Goal: Share content: Share content

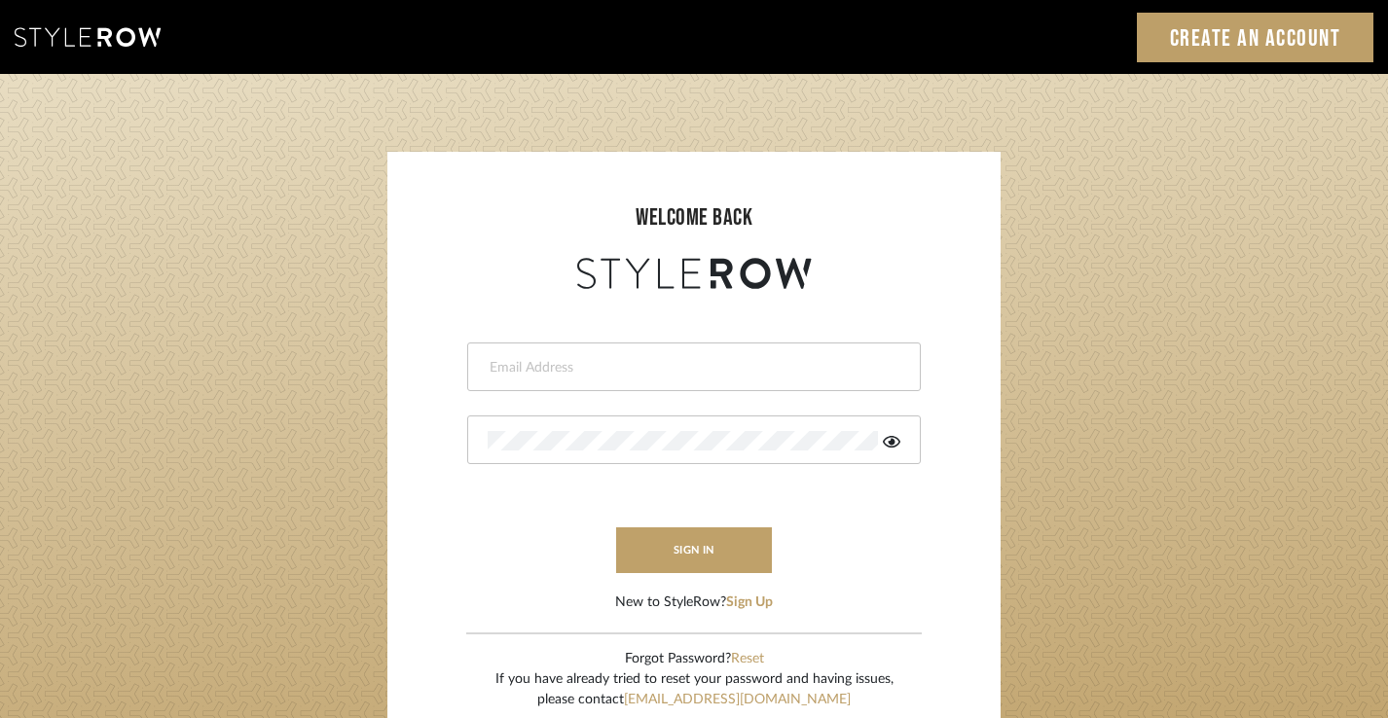
click at [669, 362] on input "email" at bounding box center [692, 367] width 408 height 19
click at [669, 362] on input "jim" at bounding box center [692, 367] width 408 height 19
type input "jim@evolvedremodeling.com"
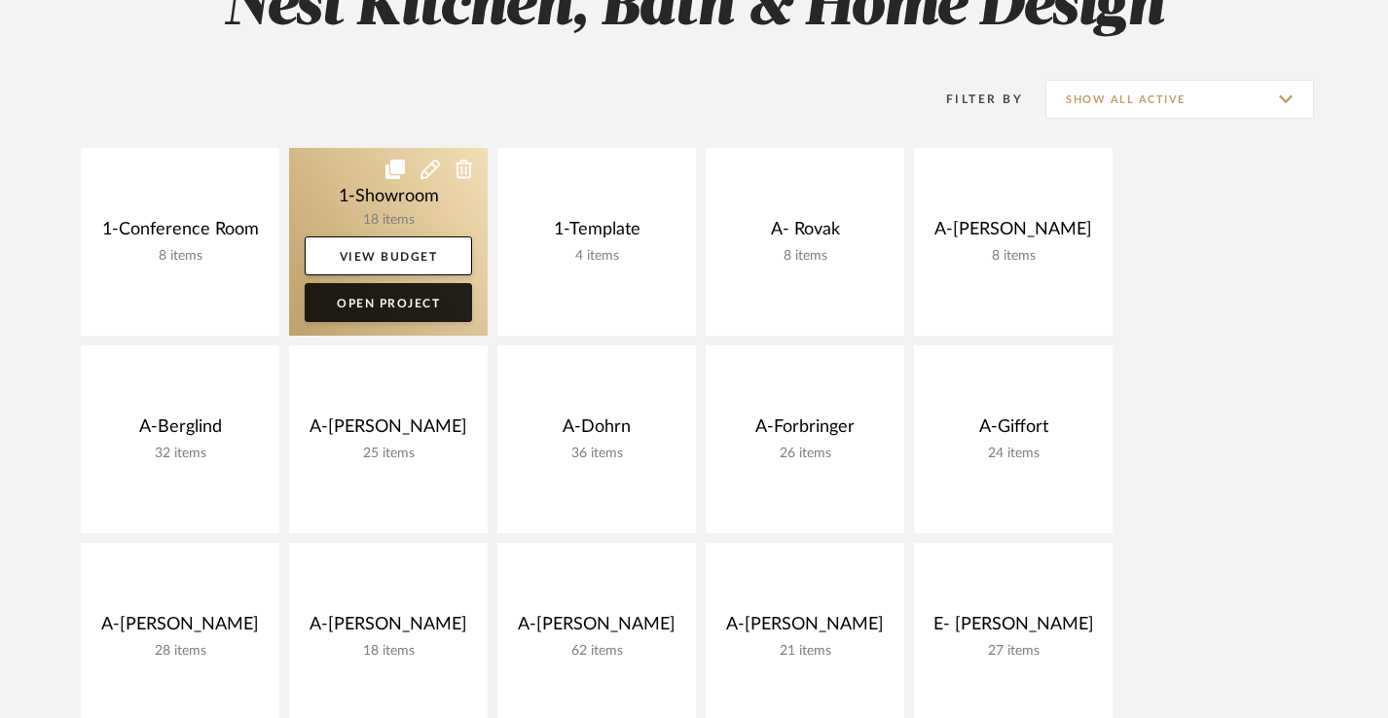
scroll to position [256, 0]
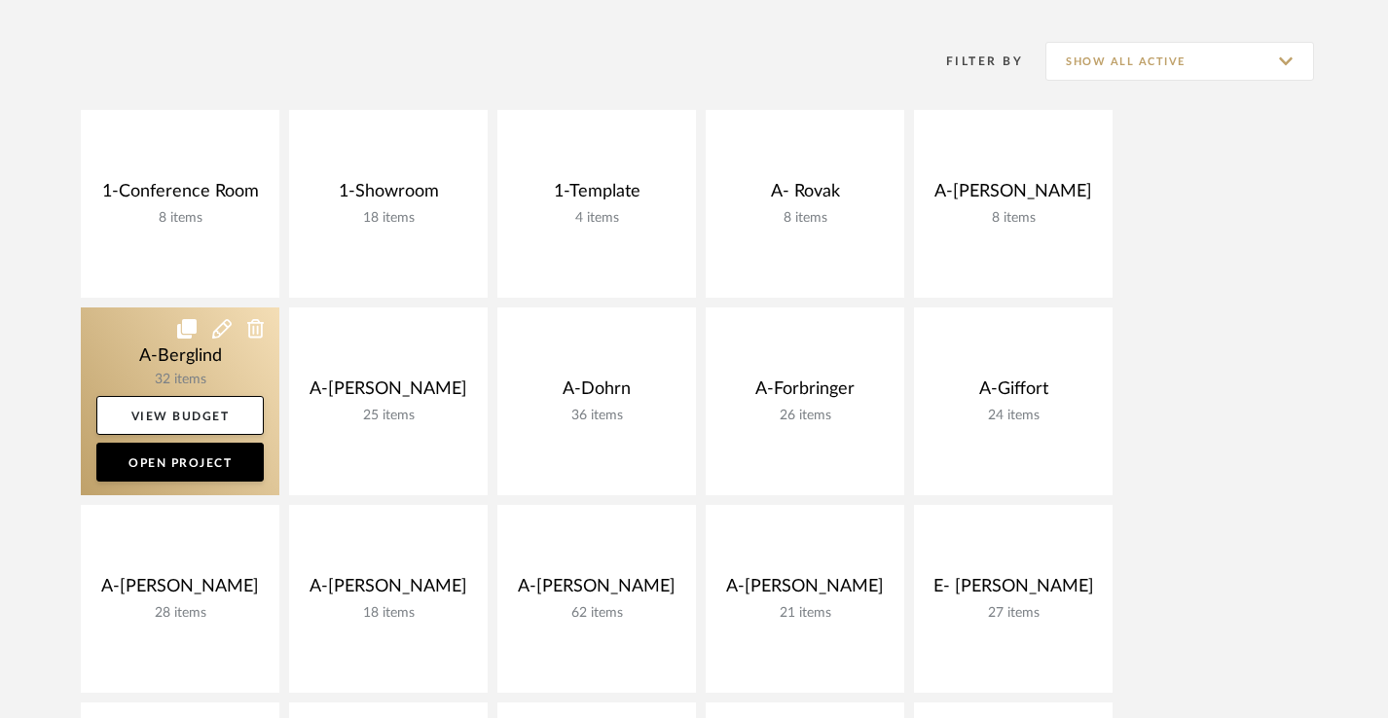
click at [216, 329] on icon at bounding box center [221, 328] width 19 height 19
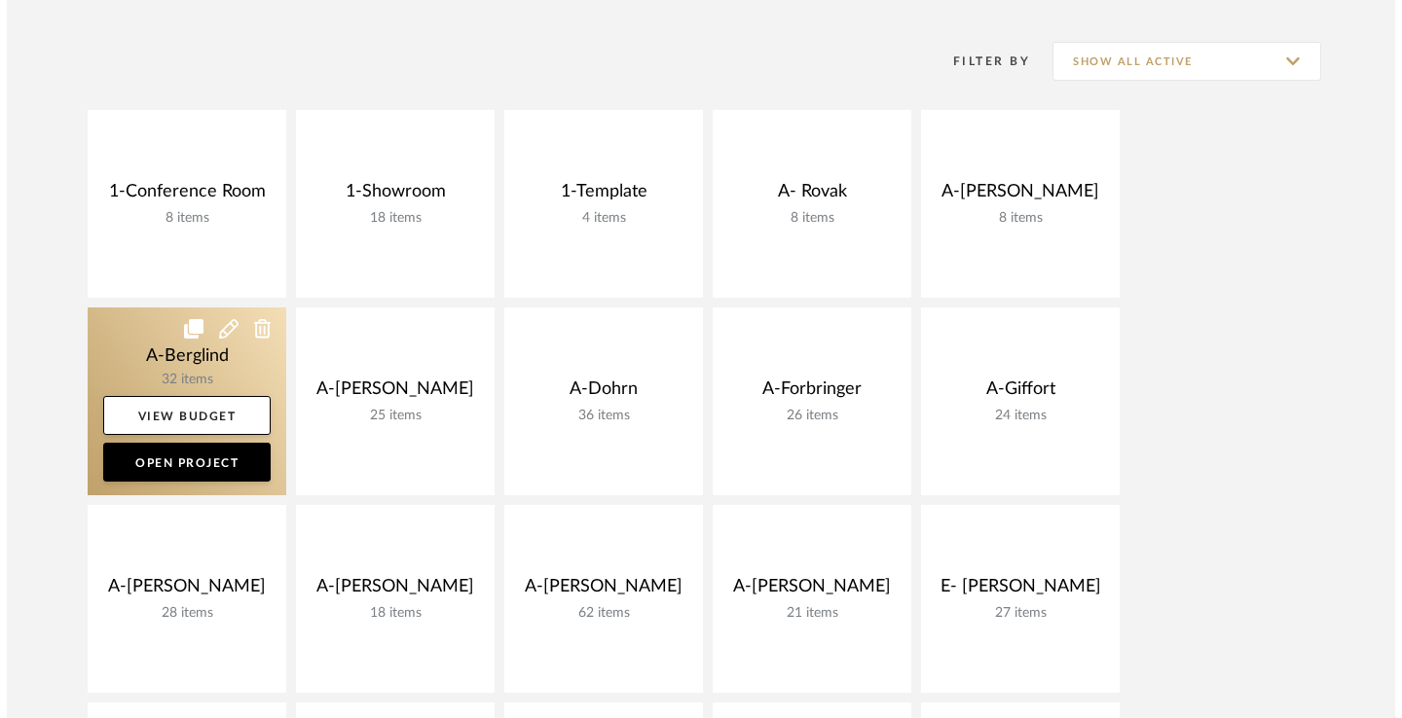
scroll to position [0, 0]
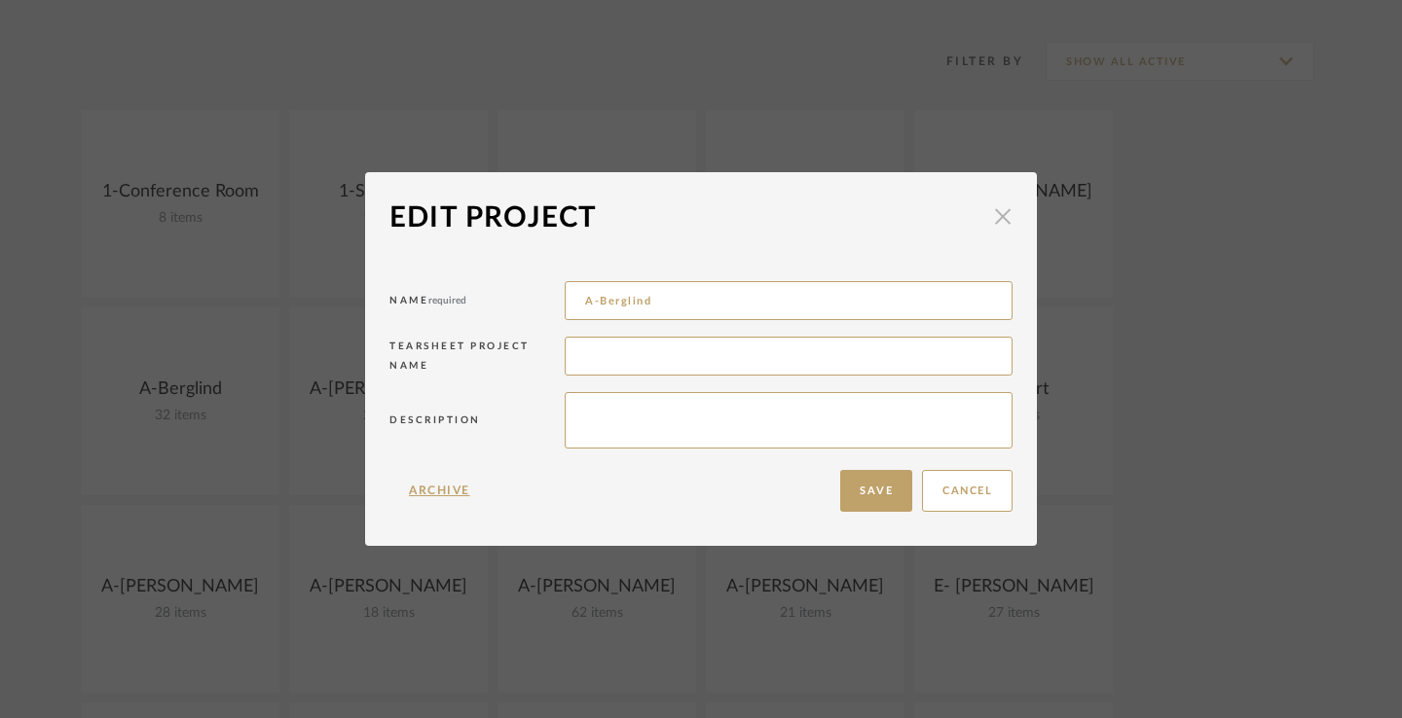
click at [993, 218] on span "button" at bounding box center [1002, 216] width 39 height 39
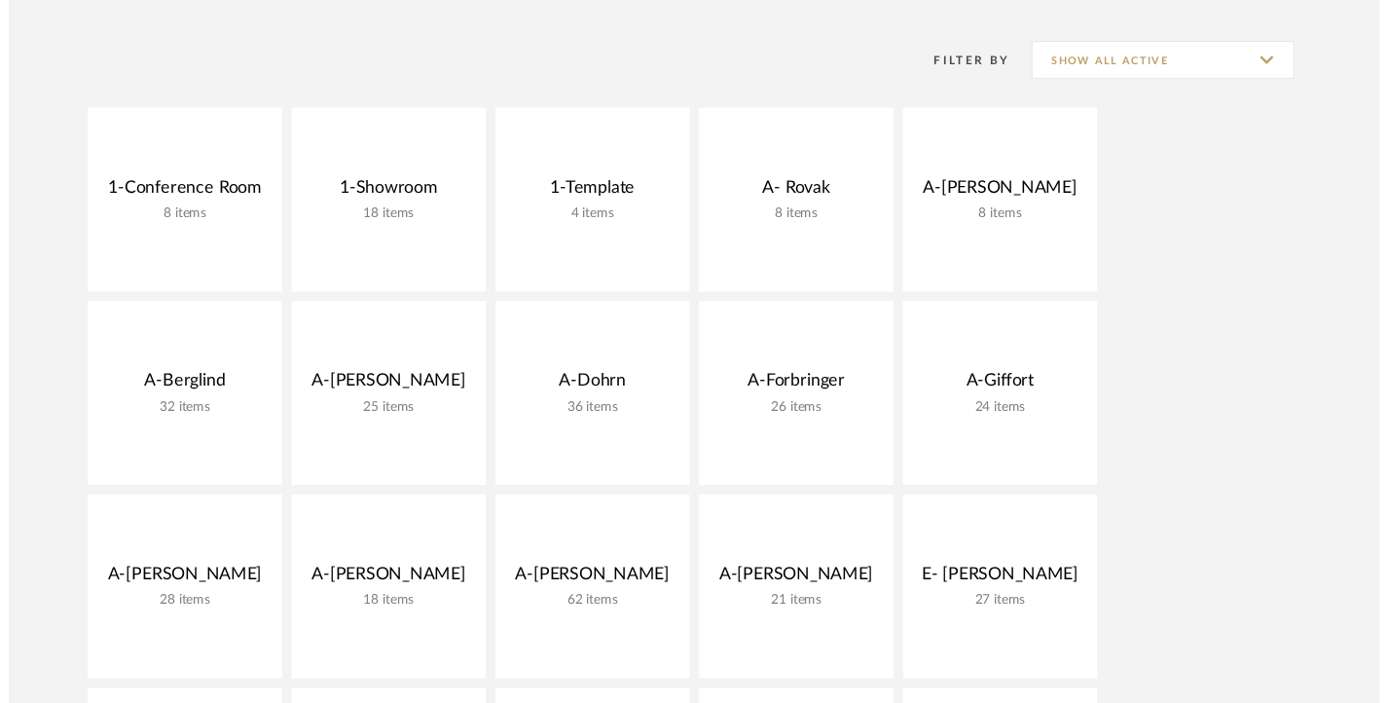
scroll to position [256, 0]
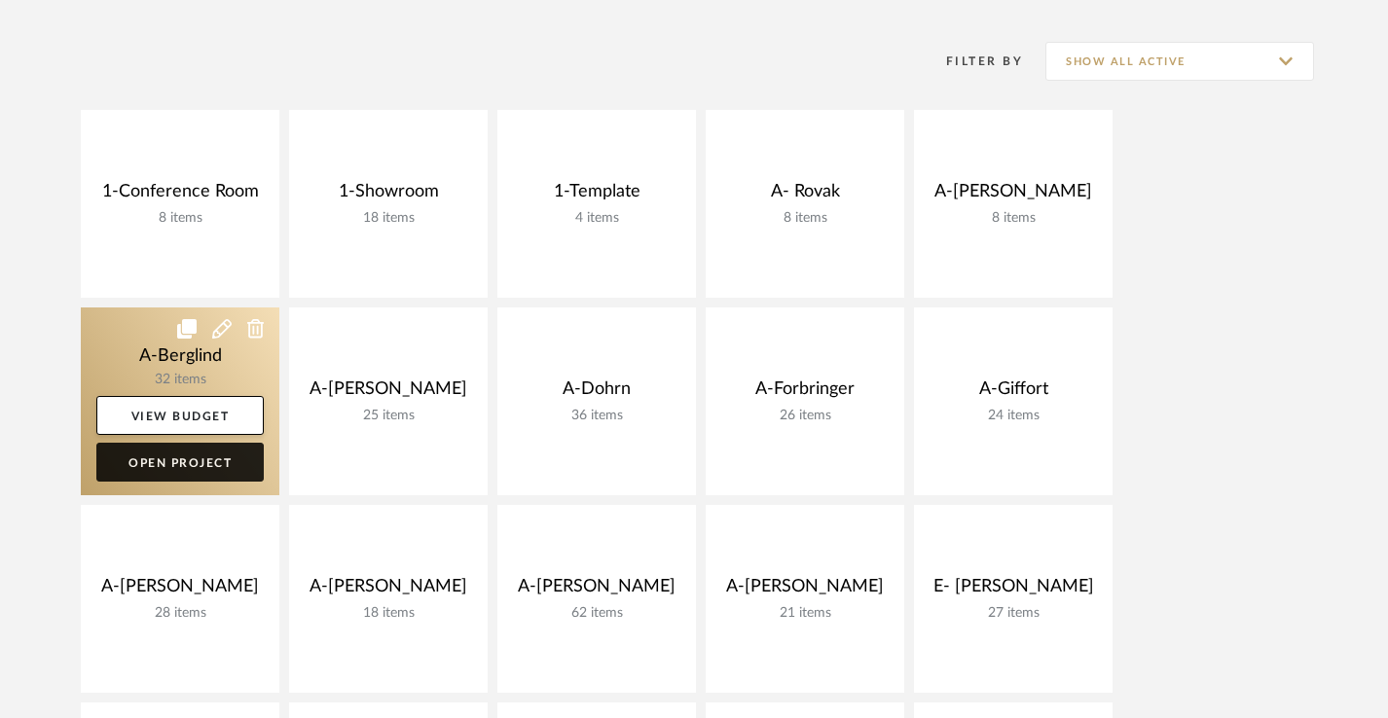
click at [194, 459] on link "Open Project" at bounding box center [179, 462] width 167 height 39
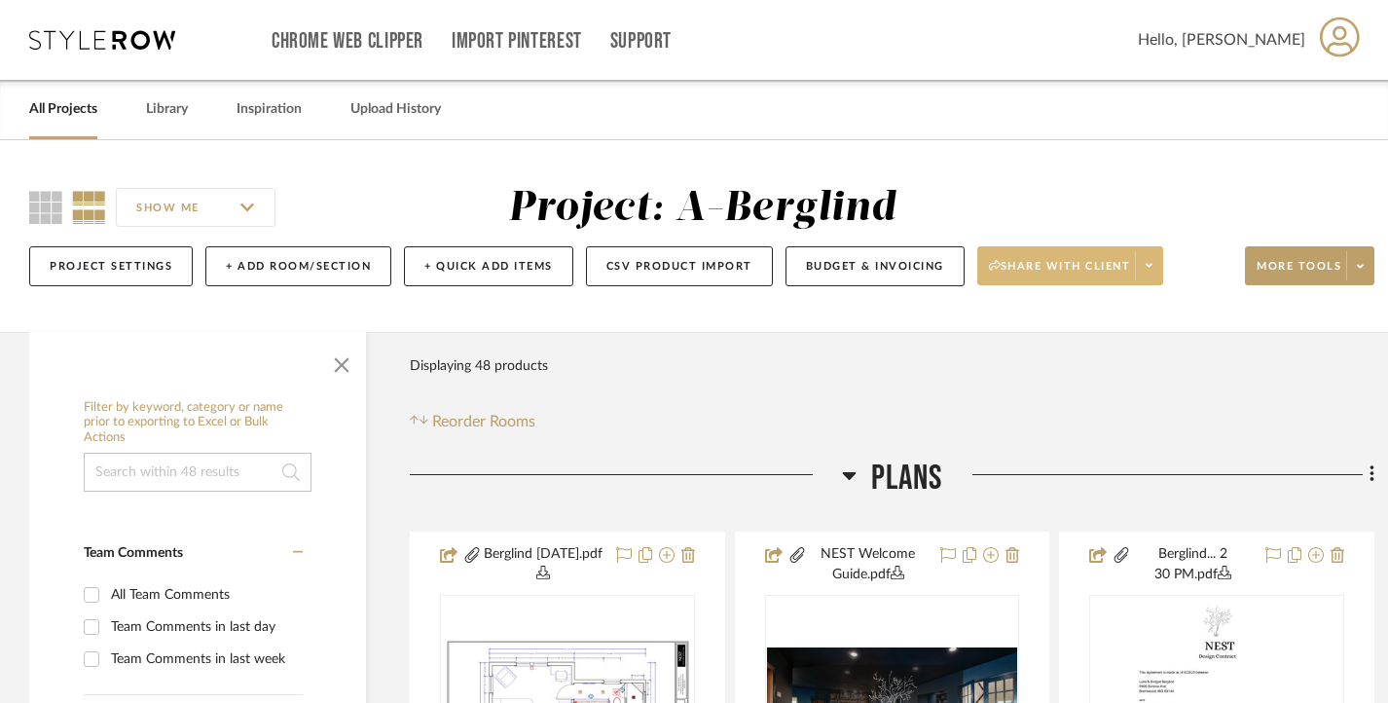
click at [1087, 265] on span "Share with client" at bounding box center [1060, 273] width 142 height 29
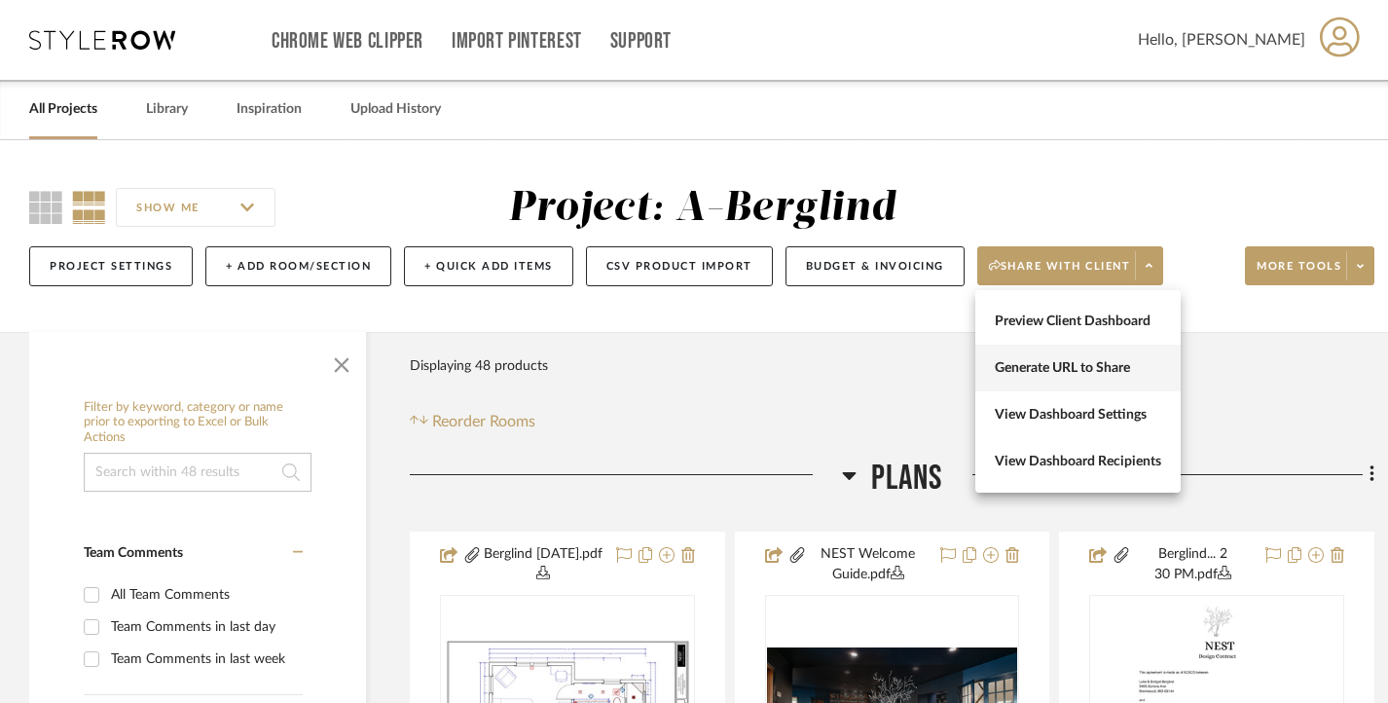
click at [1068, 358] on button "Generate URL to Share" at bounding box center [1077, 368] width 205 height 47
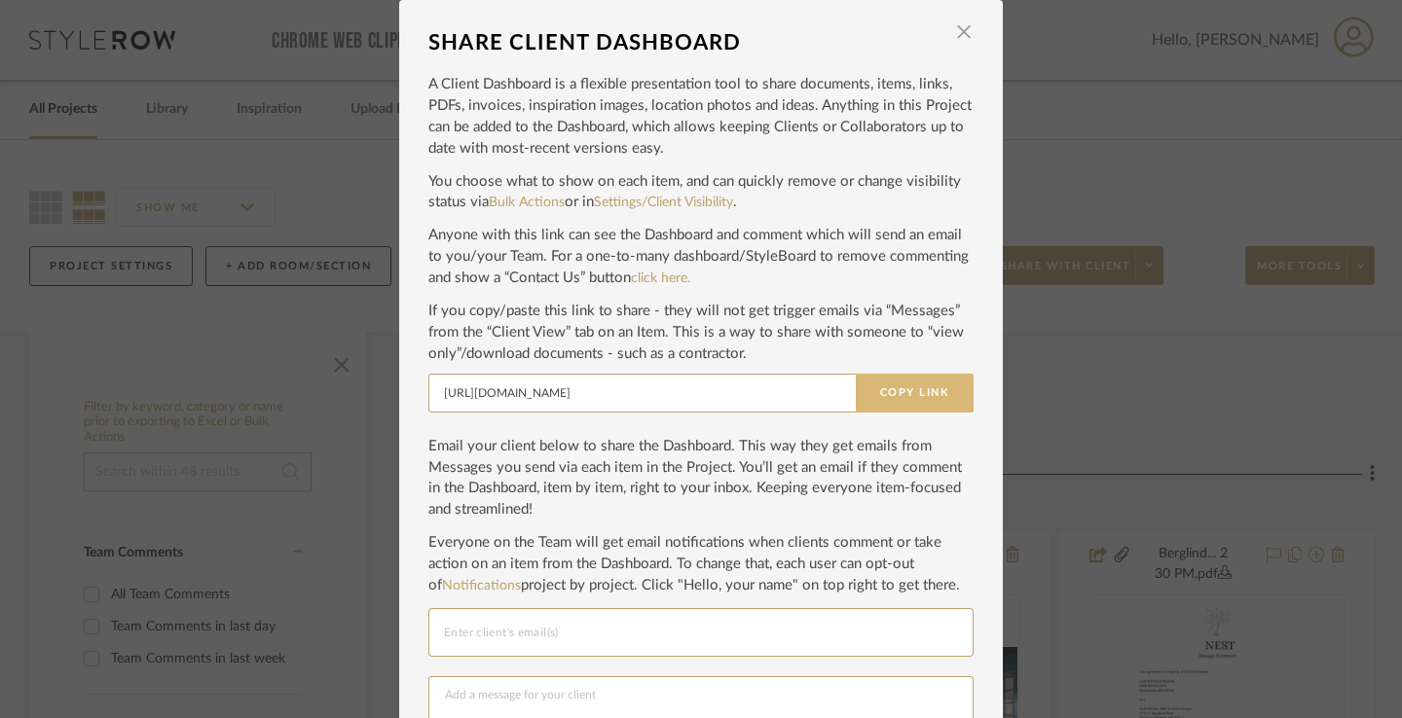
click at [921, 391] on button "Copy Link" at bounding box center [915, 393] width 118 height 39
click at [956, 23] on span "button" at bounding box center [963, 32] width 39 height 39
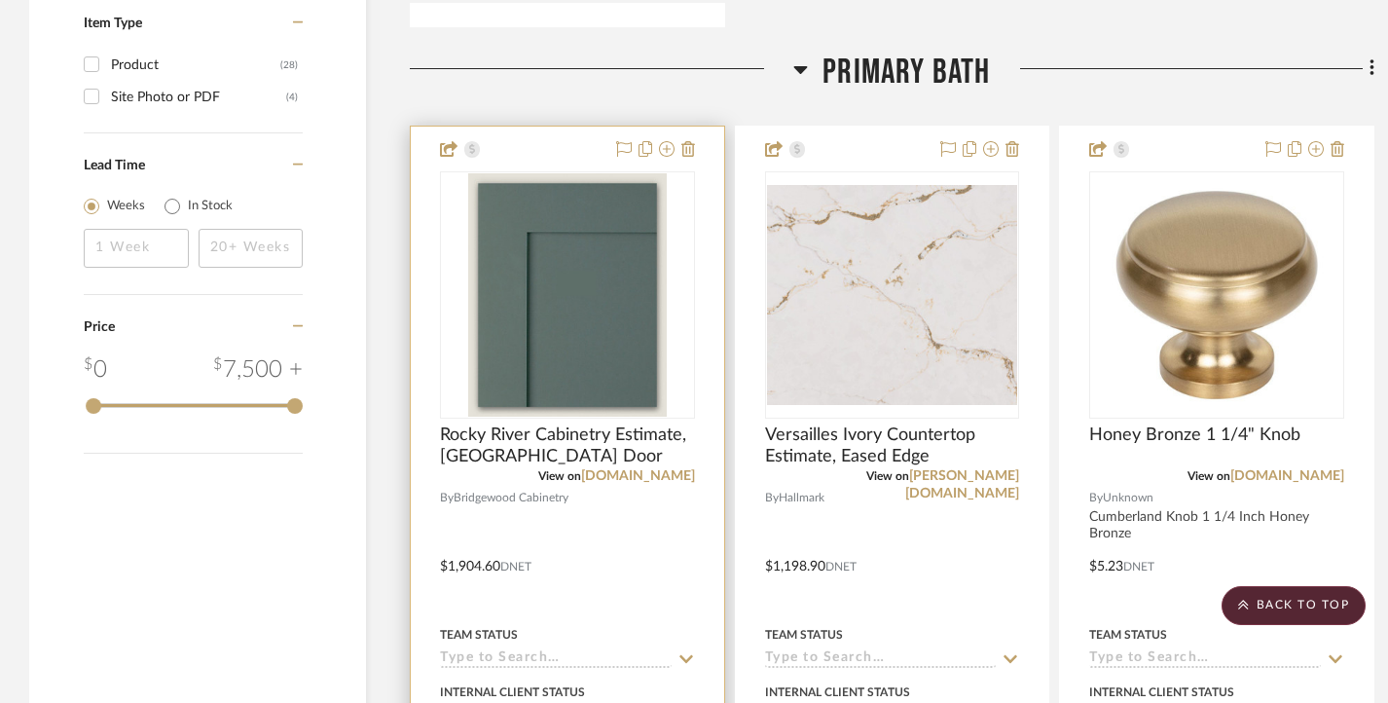
scroll to position [2450, 0]
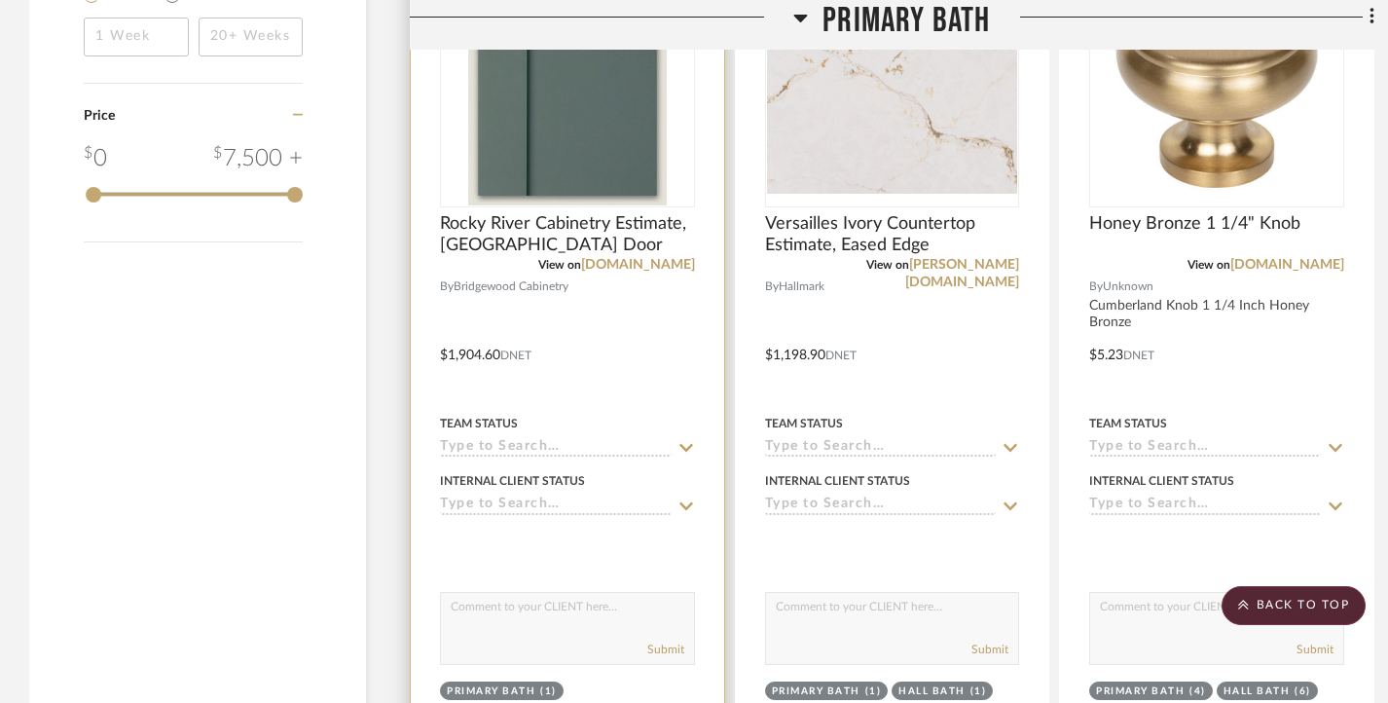
click at [544, 492] on div "Internal Client Status" at bounding box center [567, 491] width 255 height 47
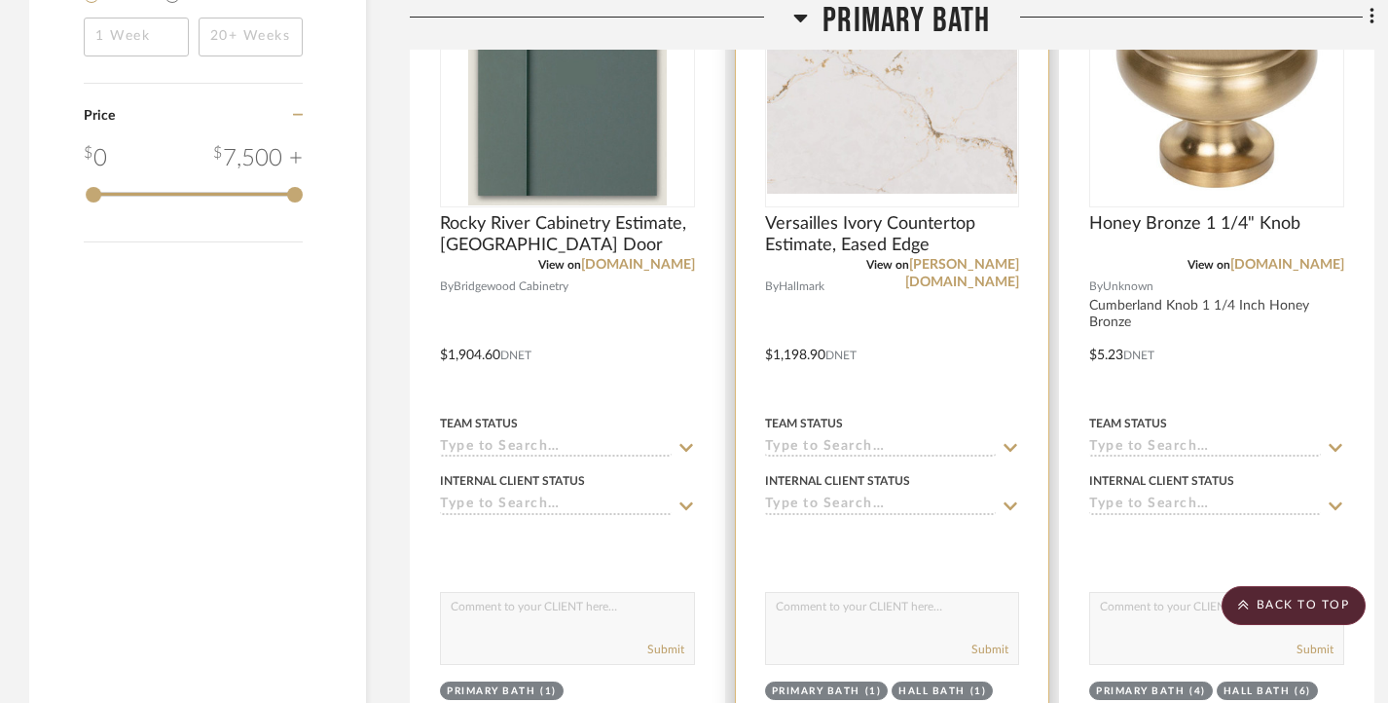
scroll to position [2188, 0]
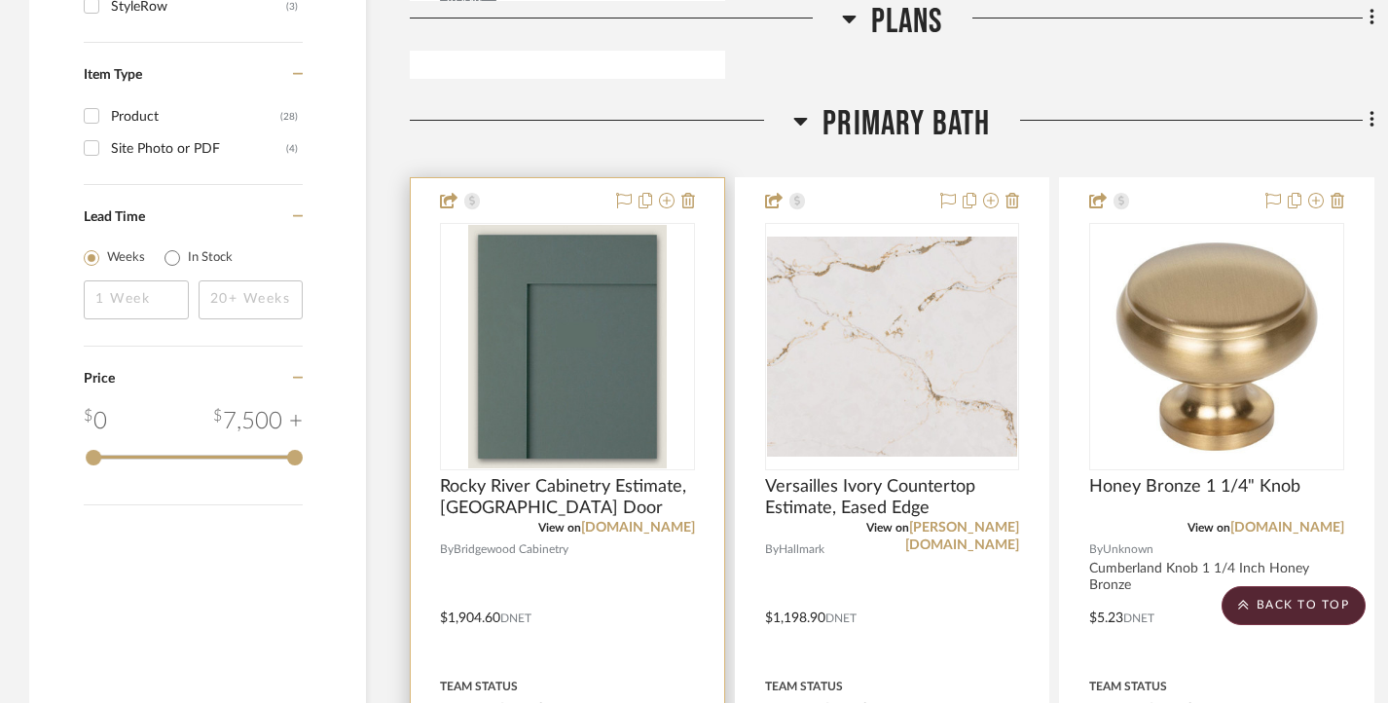
click at [607, 267] on img "0" at bounding box center [567, 346] width 199 height 243
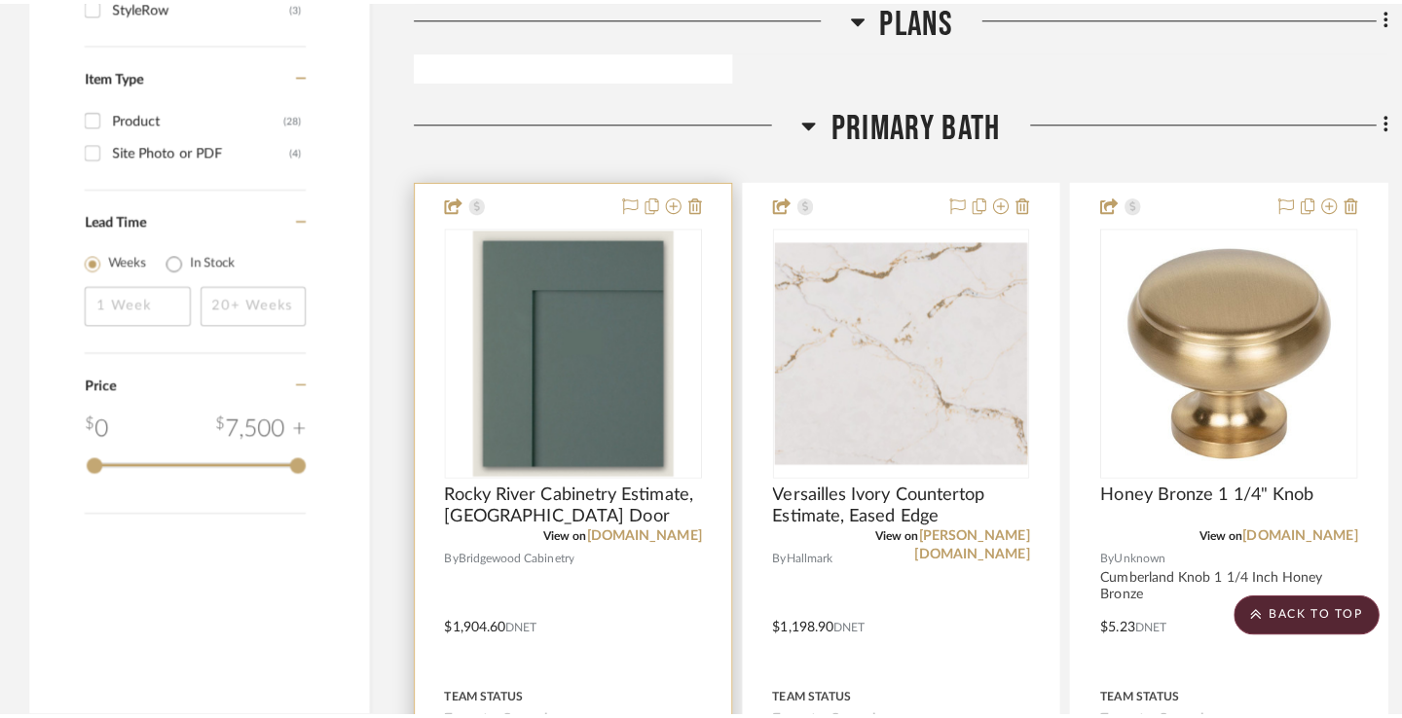
scroll to position [0, 0]
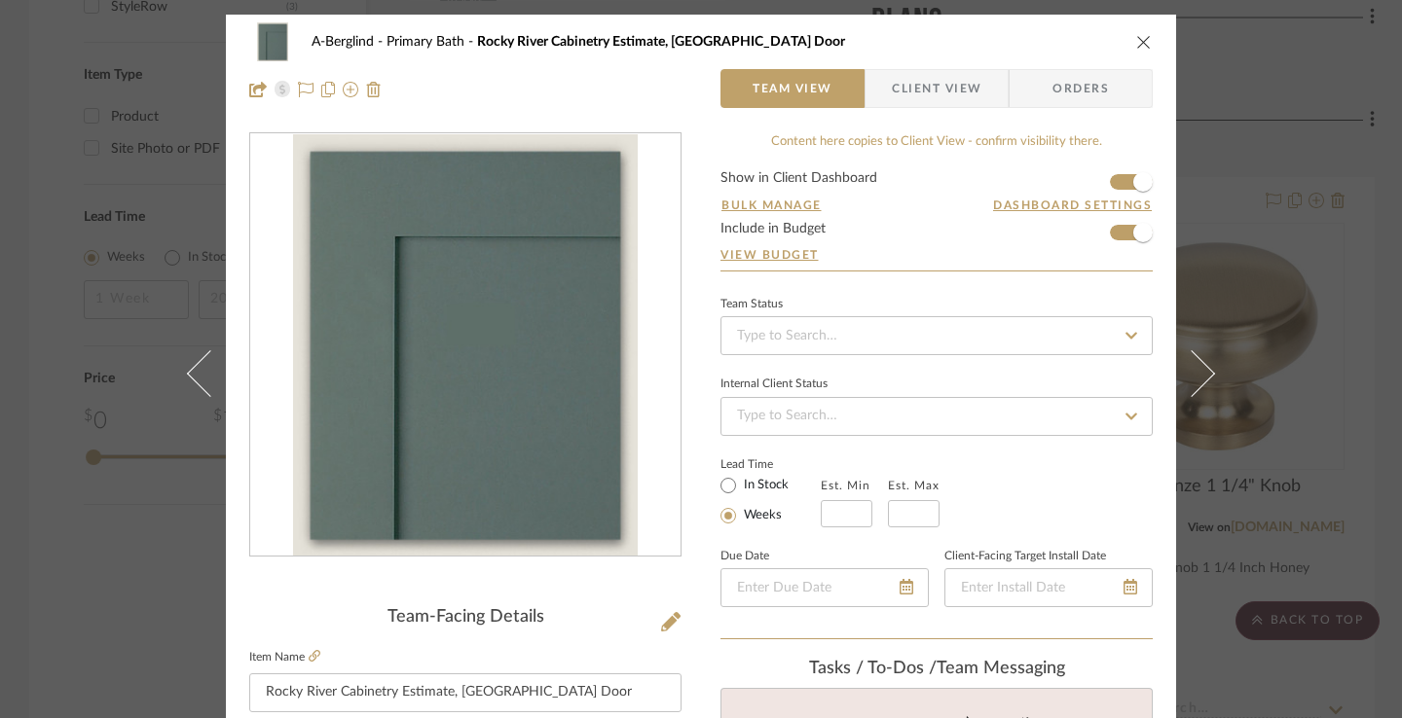
click at [935, 95] on span "Client View" at bounding box center [937, 88] width 90 height 39
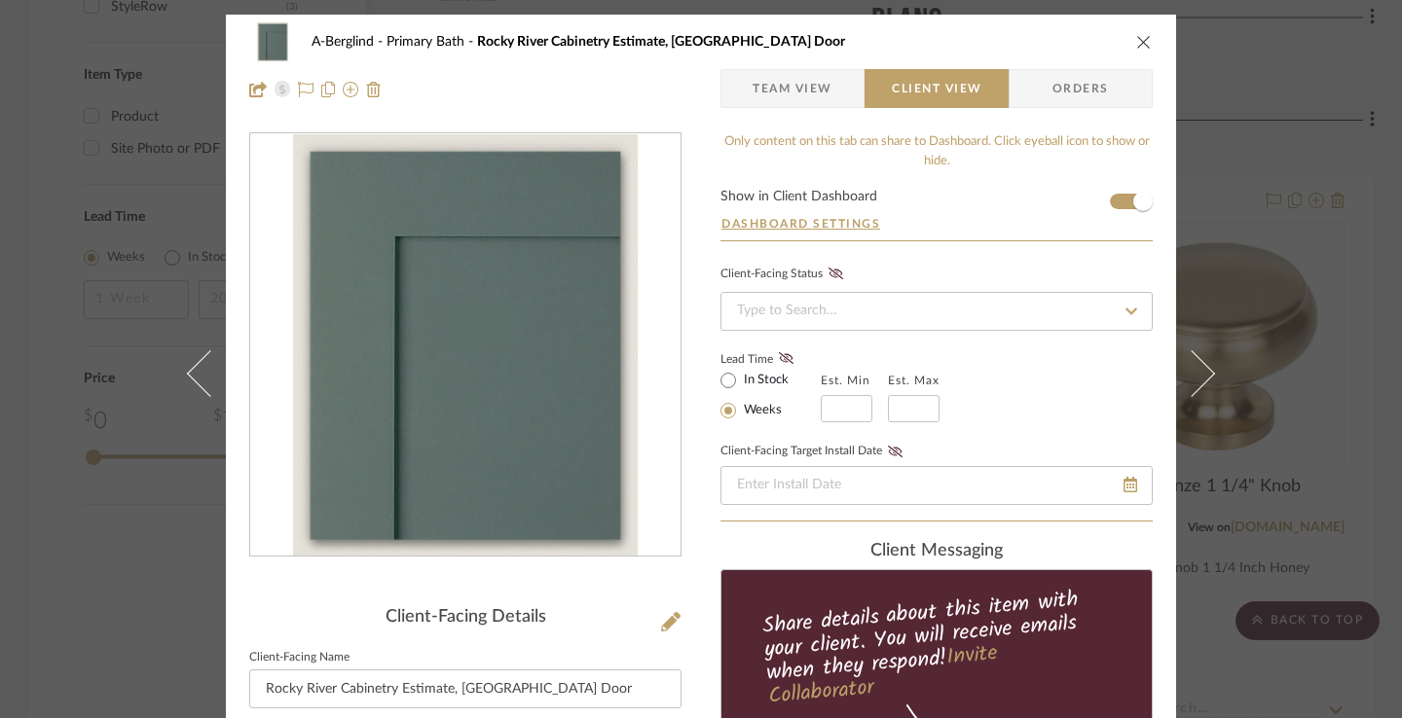
click at [1136, 48] on icon "close" at bounding box center [1144, 42] width 16 height 16
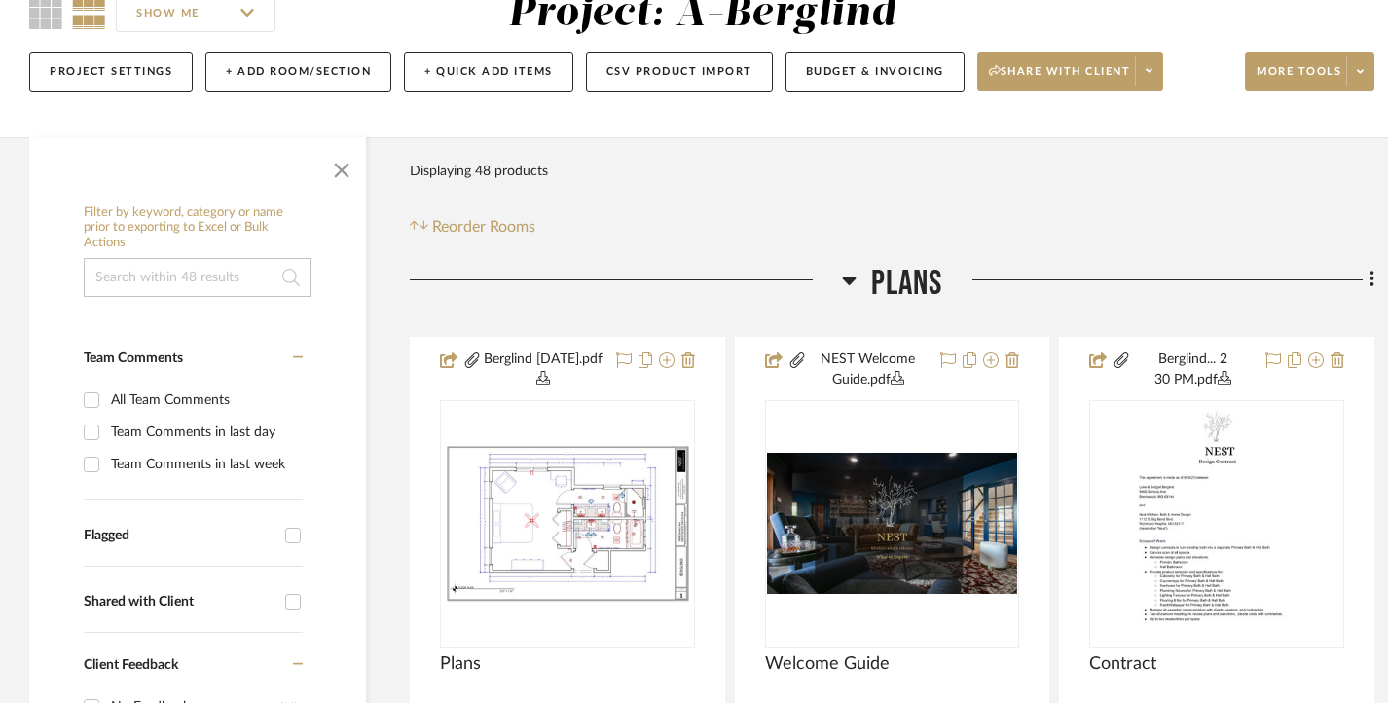
scroll to position [194, 0]
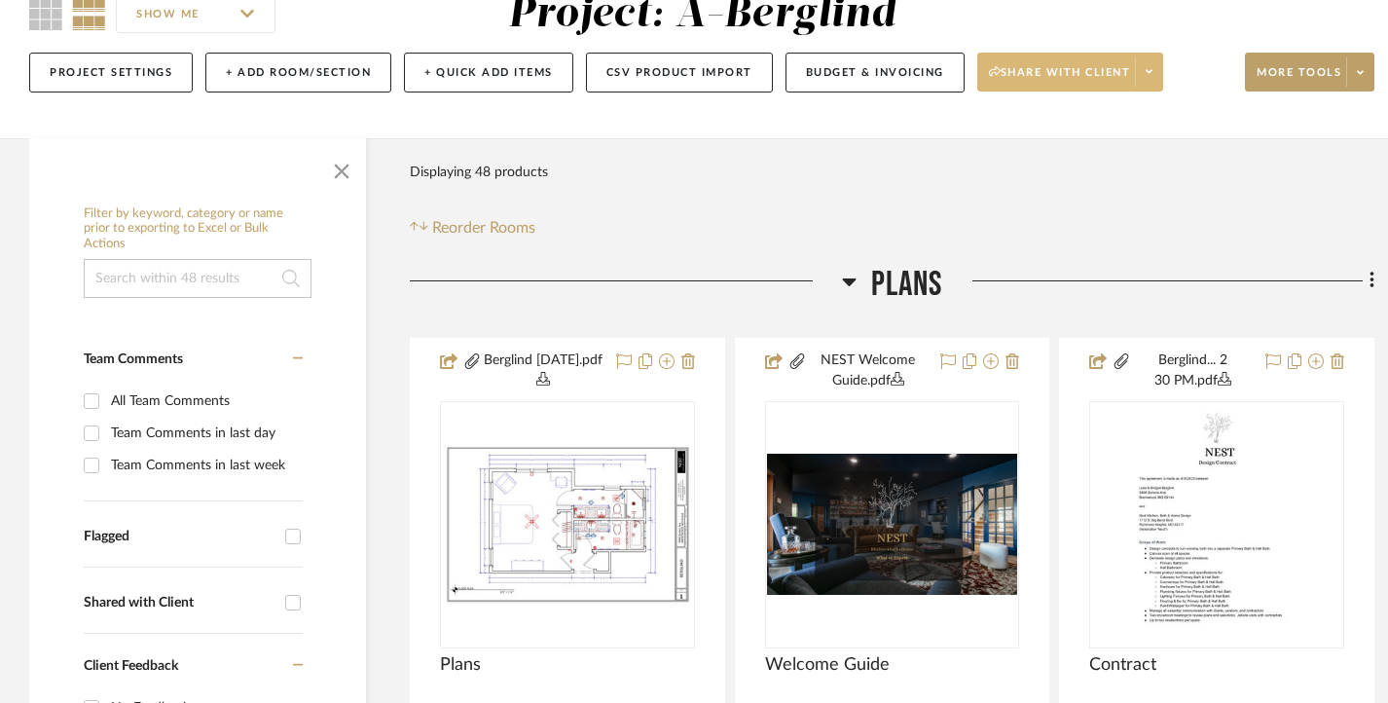
click at [1153, 69] on icon at bounding box center [1149, 71] width 7 height 11
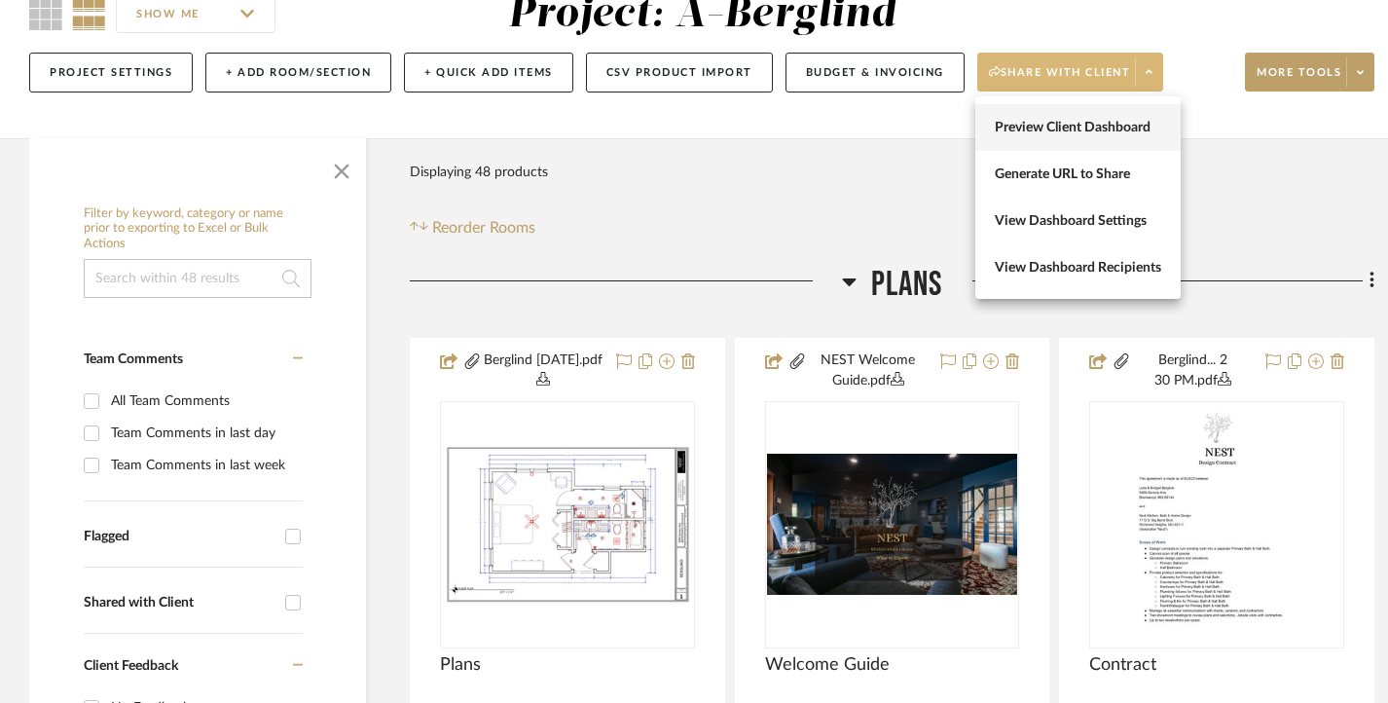
click at [1115, 122] on span "Preview Client Dashboard" at bounding box center [1078, 128] width 166 height 17
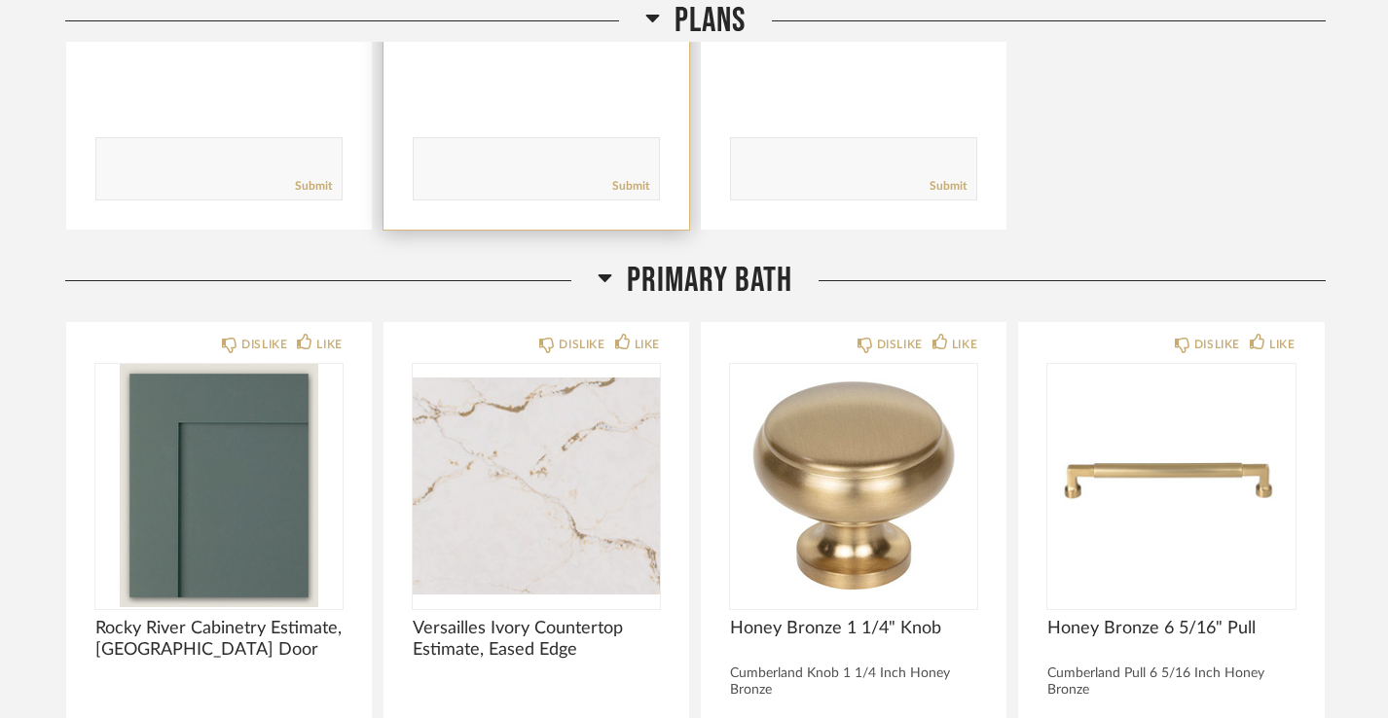
scroll to position [858, 0]
